Goal: Transaction & Acquisition: Purchase product/service

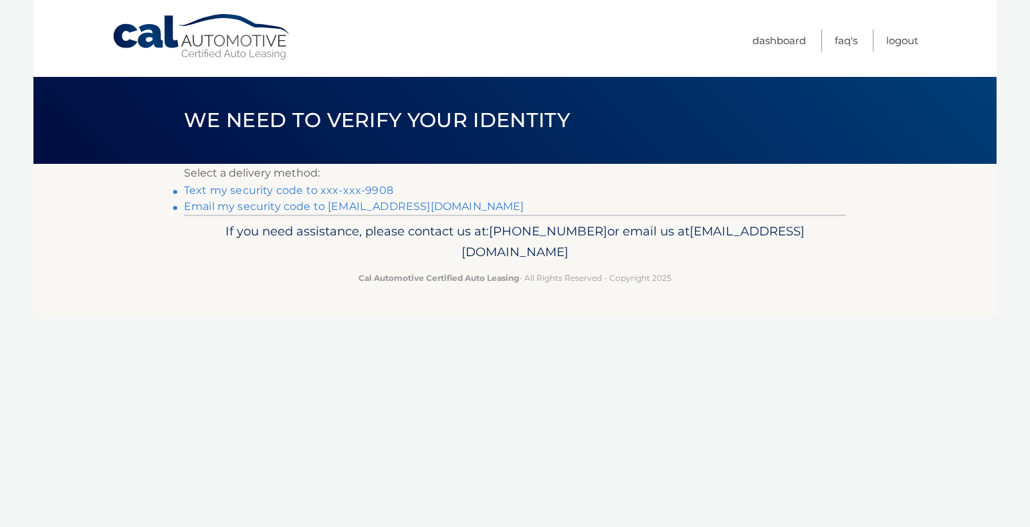
click at [278, 191] on link "Text my security code to xxx-xxx-9908" at bounding box center [288, 190] width 209 height 13
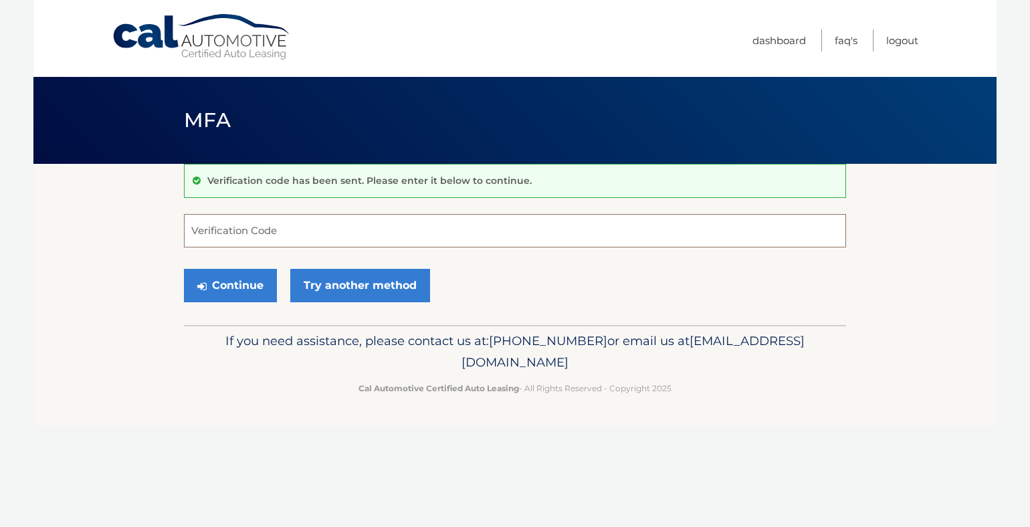
click at [270, 233] on input "Verification Code" at bounding box center [515, 230] width 662 height 33
type input "171110"
click at [225, 288] on button "Continue" at bounding box center [230, 285] width 93 height 33
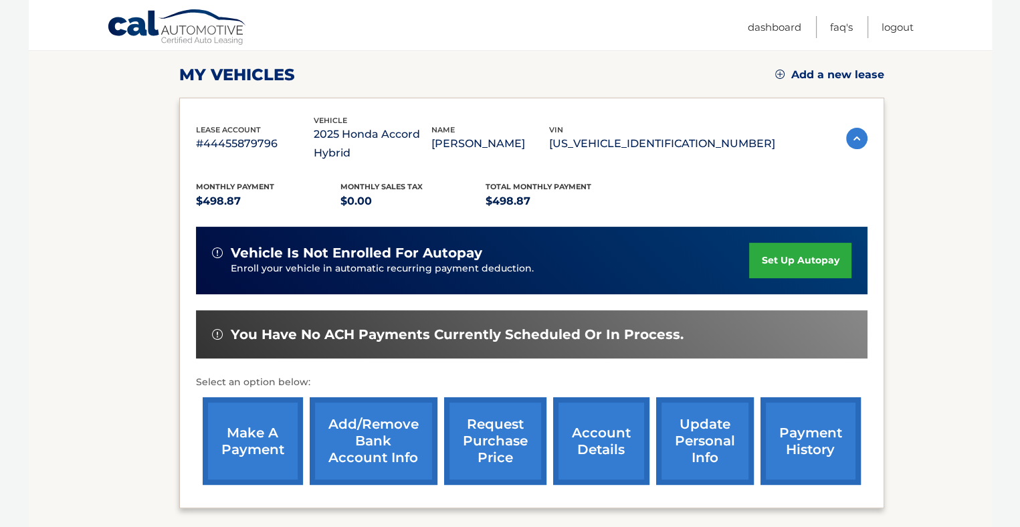
scroll to position [201, 0]
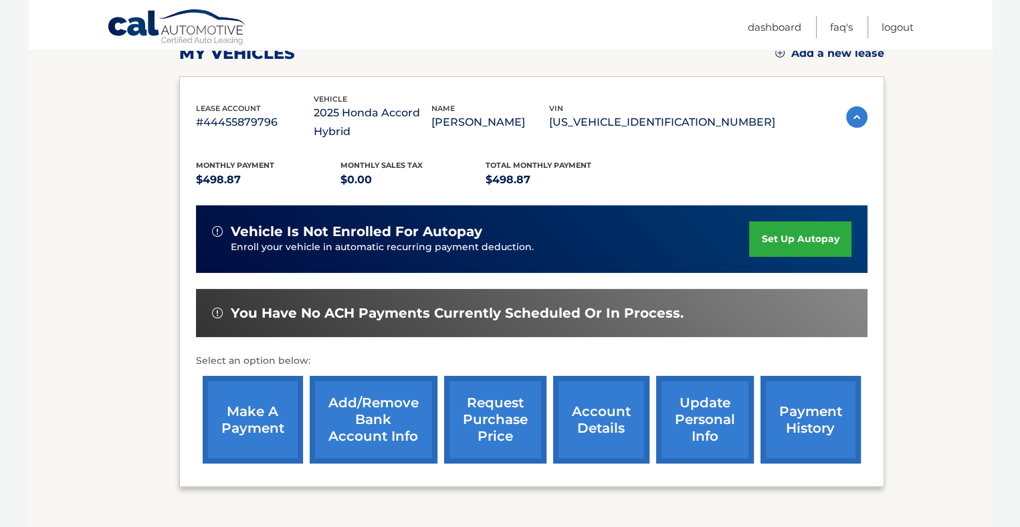
click at [252, 411] on link "make a payment" at bounding box center [253, 420] width 100 height 88
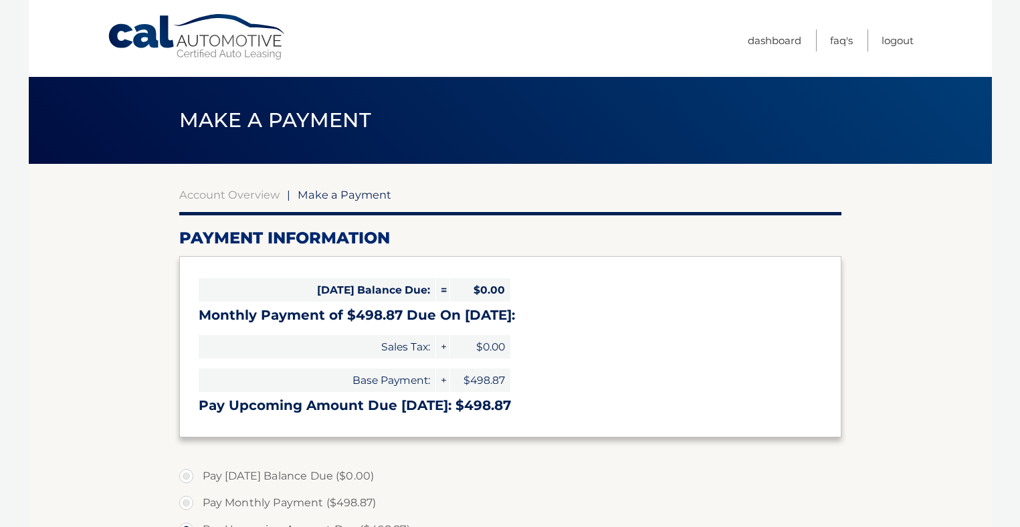
select select "ZmZkNzczNzQtM2ZlZC00NmRlLTk2OWUtNTgzYjRmZTQwMTdl"
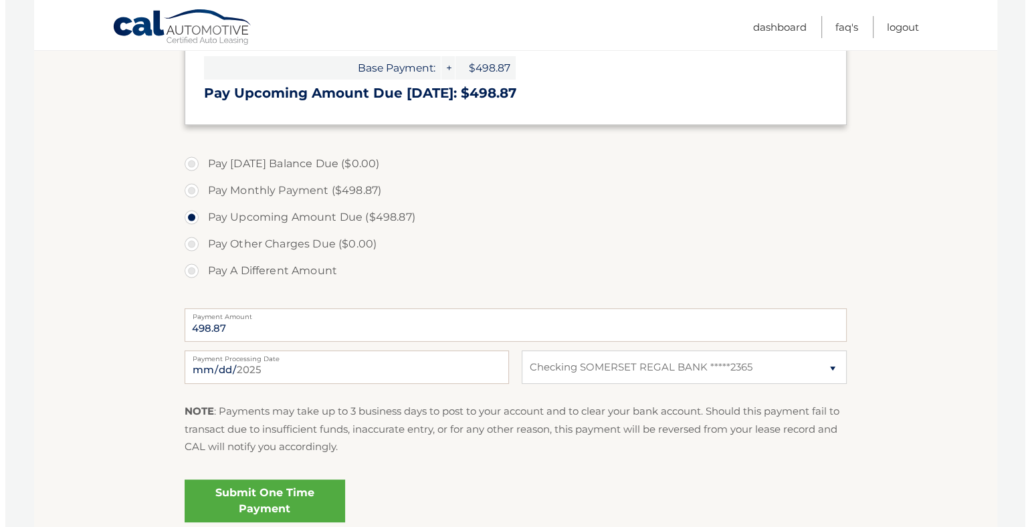
scroll to position [334, 0]
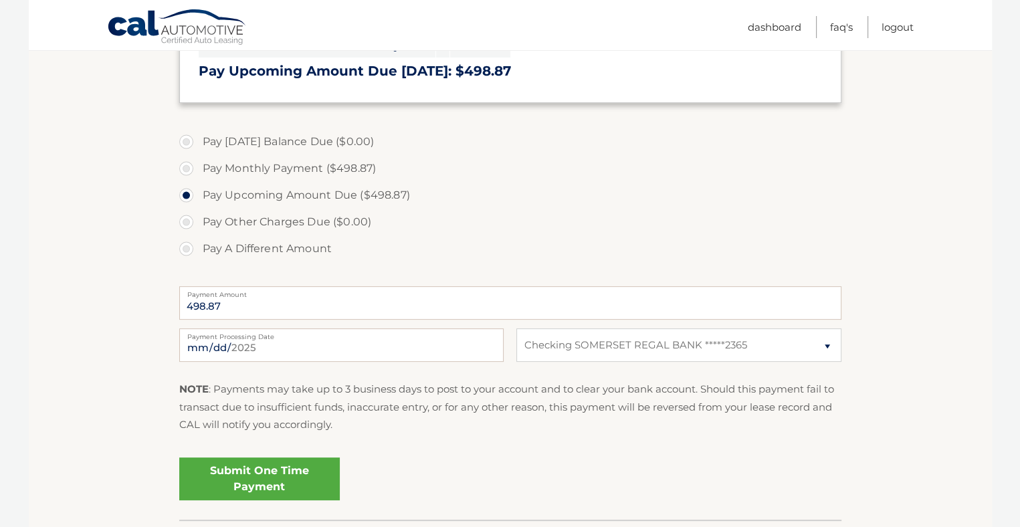
click at [254, 480] on link "Submit One Time Payment" at bounding box center [259, 479] width 161 height 43
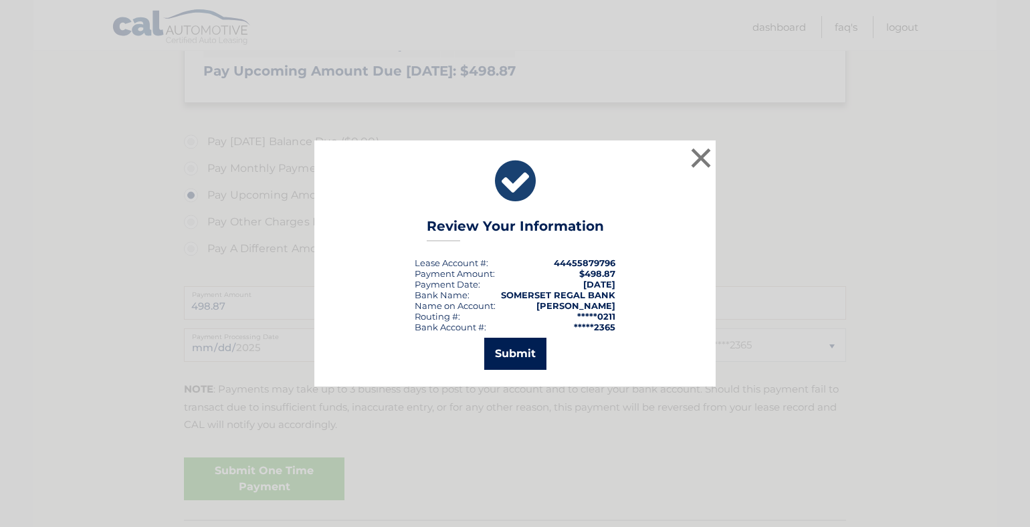
click at [522, 359] on button "Submit" at bounding box center [515, 354] width 62 height 32
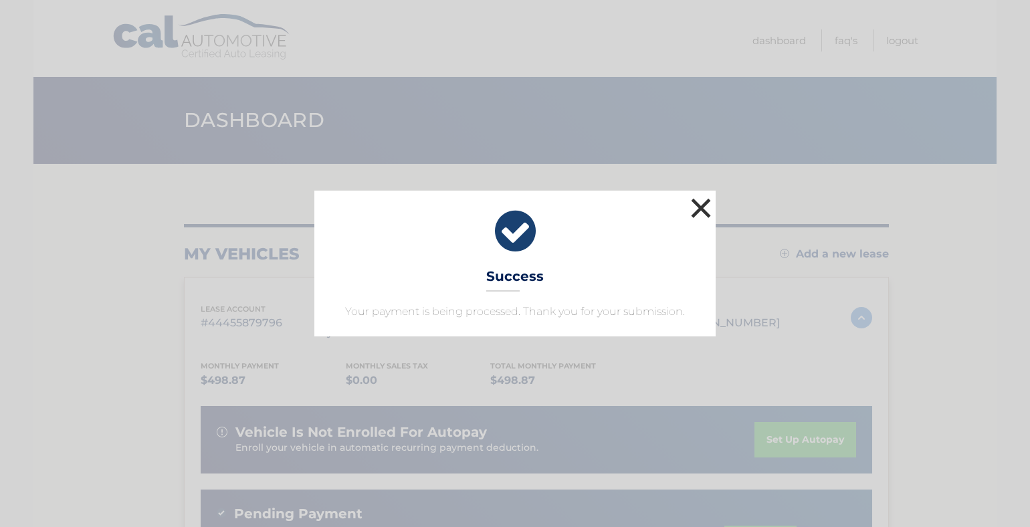
click at [698, 211] on button "×" at bounding box center [701, 208] width 27 height 27
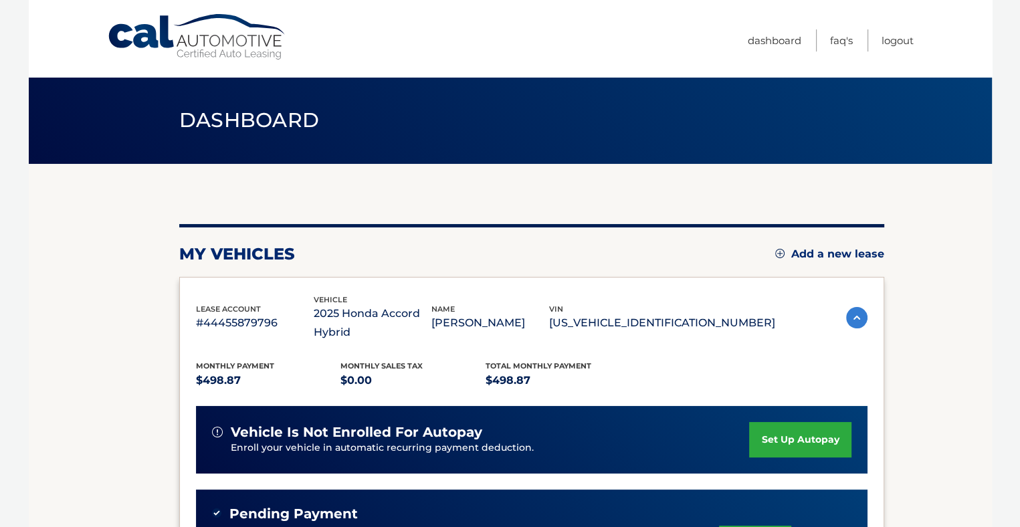
scroll to position [201, 0]
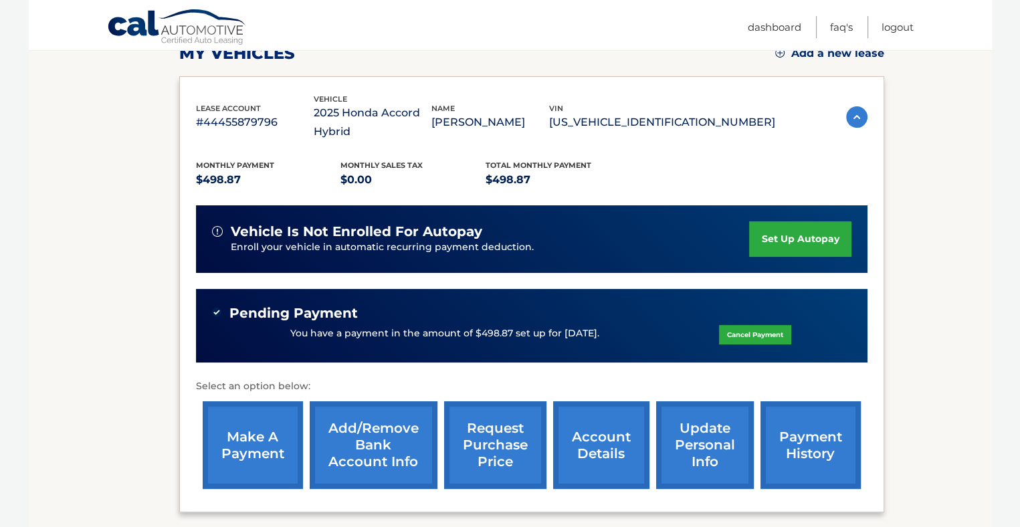
click at [811, 453] on link "payment history" at bounding box center [811, 445] width 100 height 88
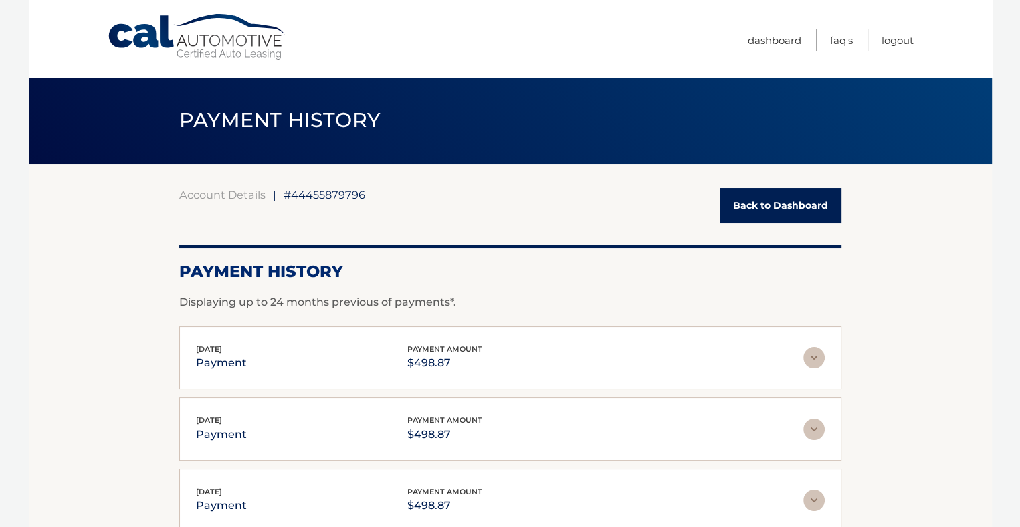
click at [760, 211] on link "Back to Dashboard" at bounding box center [781, 205] width 122 height 35
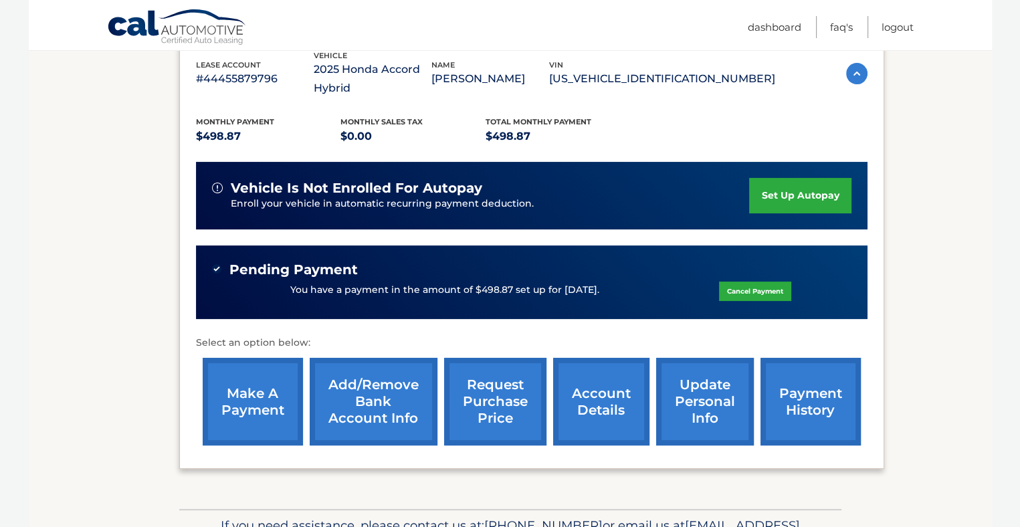
scroll to position [268, 0]
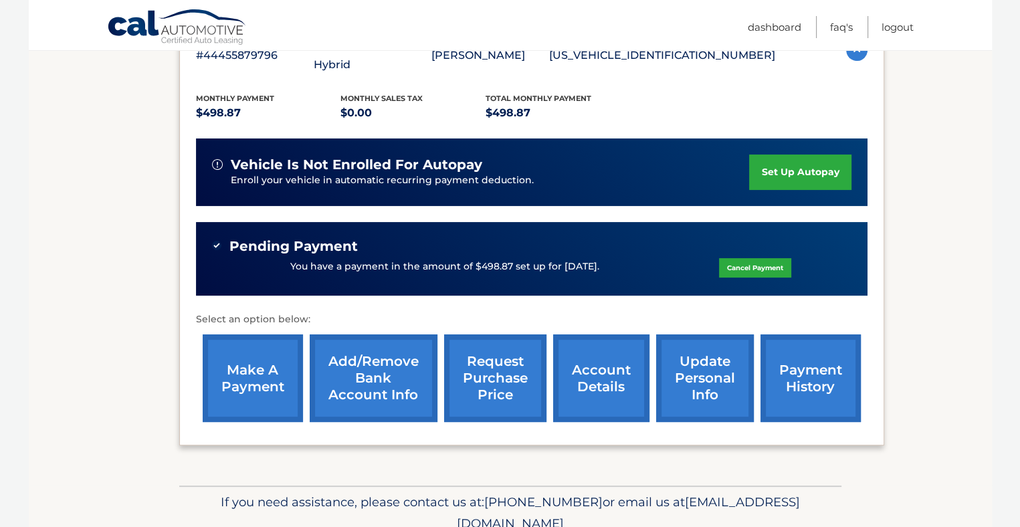
click at [795, 377] on link "payment history" at bounding box center [811, 378] width 100 height 88
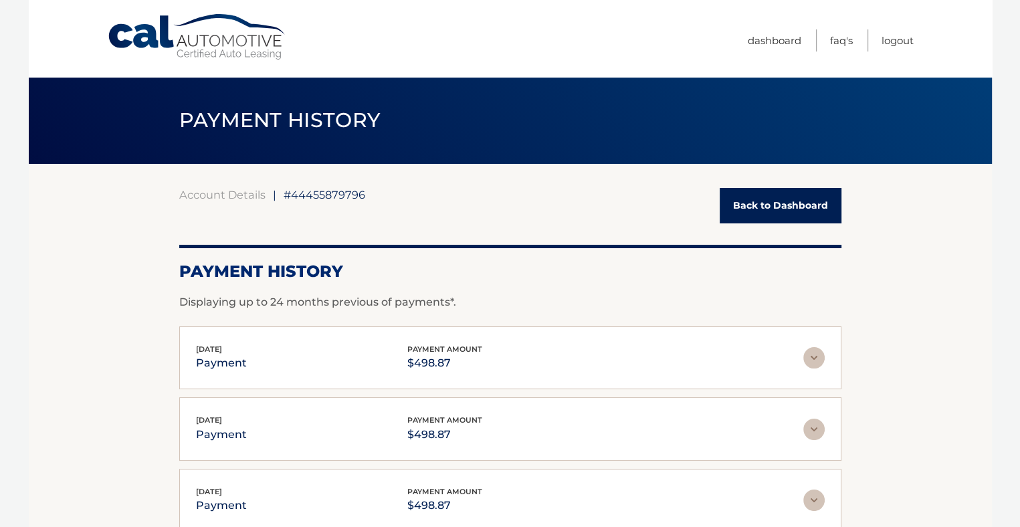
click at [741, 207] on link "Back to Dashboard" at bounding box center [781, 205] width 122 height 35
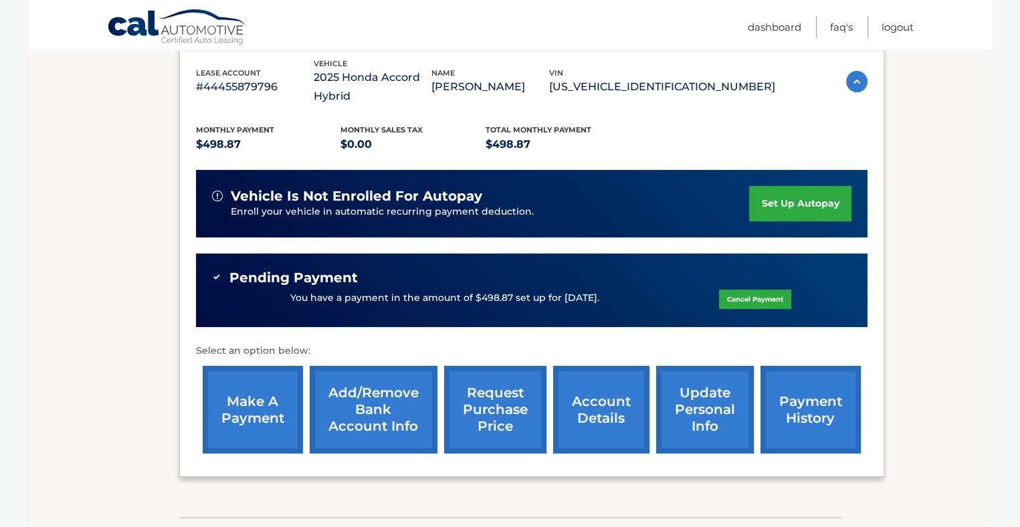
scroll to position [268, 0]
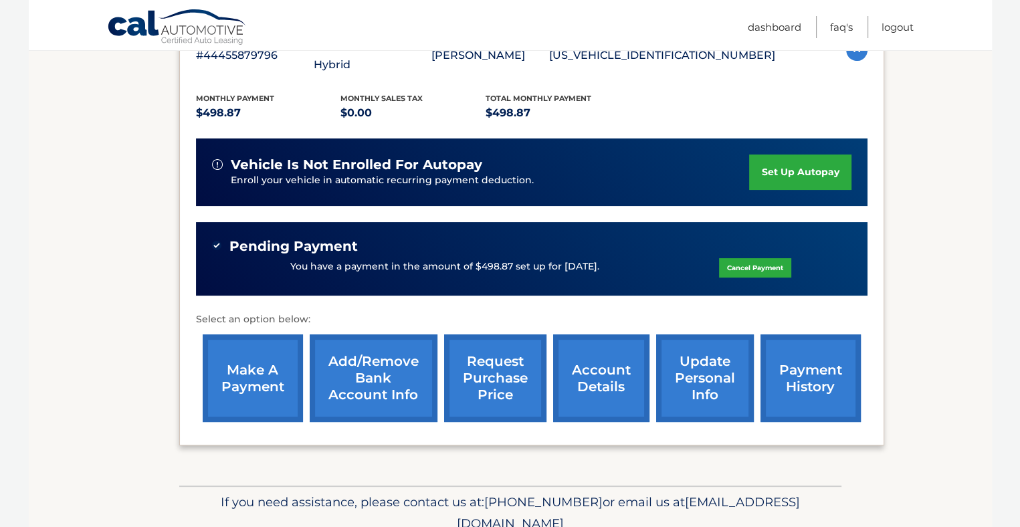
click at [779, 369] on link "payment history" at bounding box center [811, 378] width 100 height 88
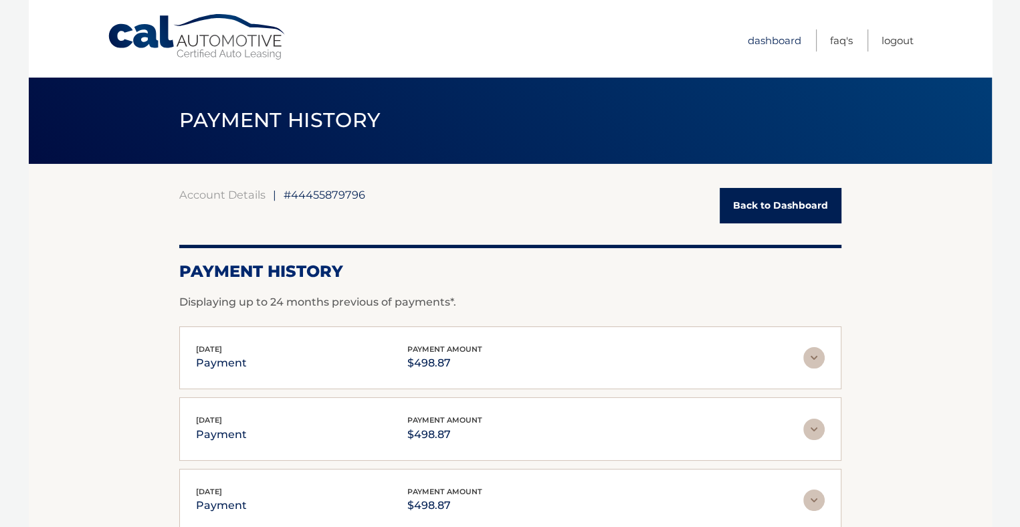
click at [750, 40] on link "Dashboard" at bounding box center [775, 40] width 54 height 22
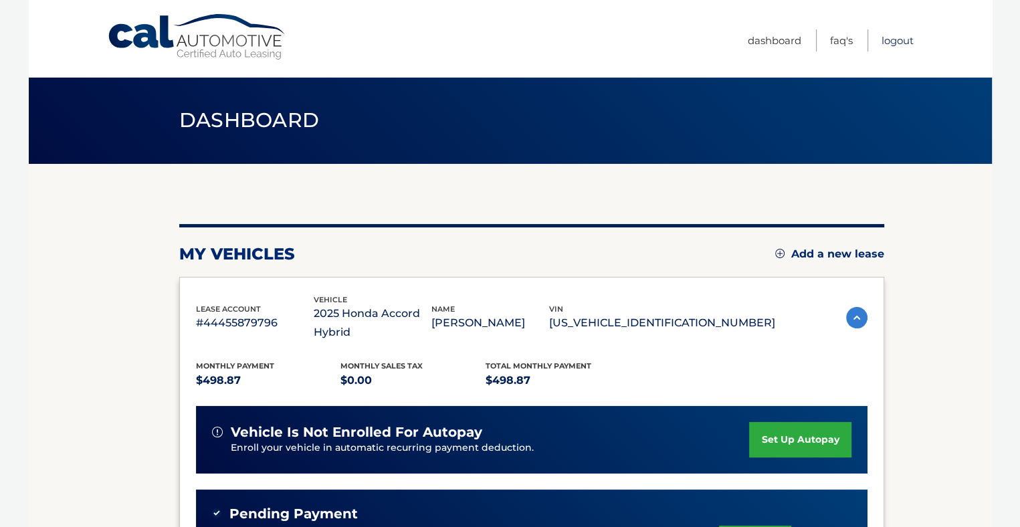
click at [889, 40] on link "Logout" at bounding box center [898, 40] width 32 height 22
